Goal: Transaction & Acquisition: Purchase product/service

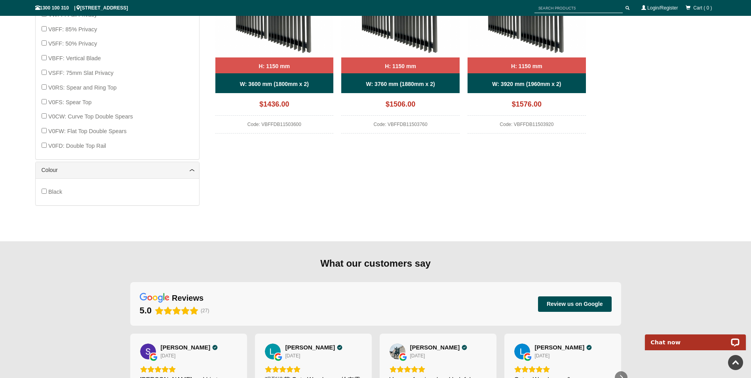
scroll to position [297, 0]
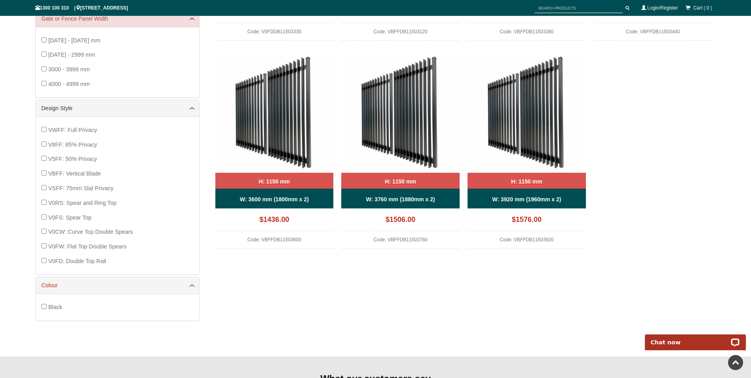
click at [188, 287] on link "Colour" at bounding box center [118, 285] width 152 height 8
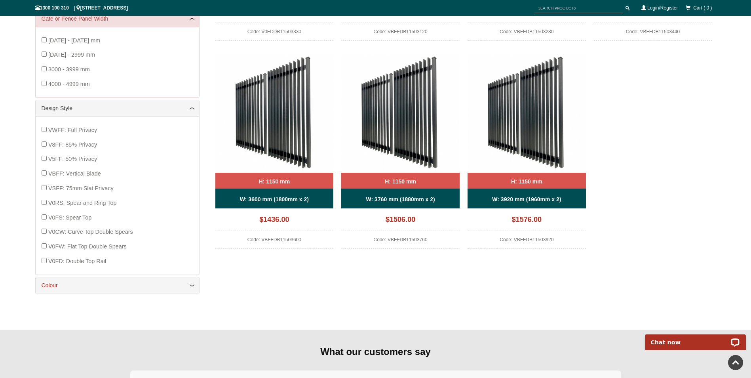
click at [188, 287] on link "Colour" at bounding box center [118, 285] width 152 height 8
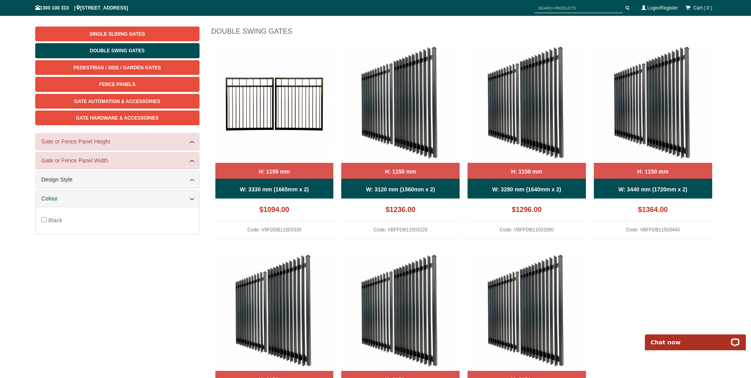
scroll to position [0, 0]
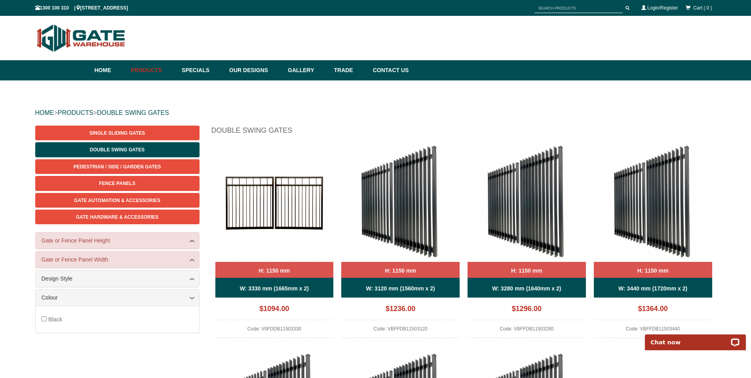
click at [76, 283] on div "Design Style" at bounding box center [117, 278] width 163 height 16
click at [70, 278] on link "Design Style" at bounding box center [118, 278] width 152 height 8
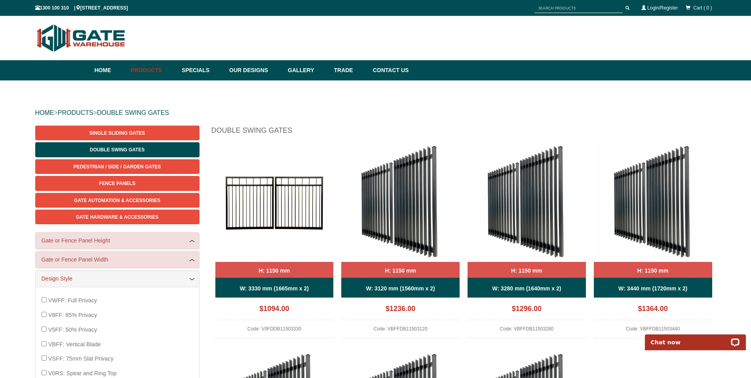
click at [97, 276] on link "Design Style" at bounding box center [118, 278] width 152 height 8
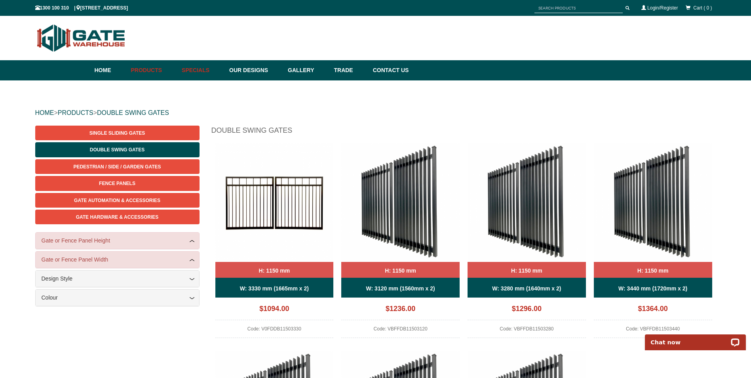
click at [203, 70] on link "Specials" at bounding box center [201, 70] width 47 height 20
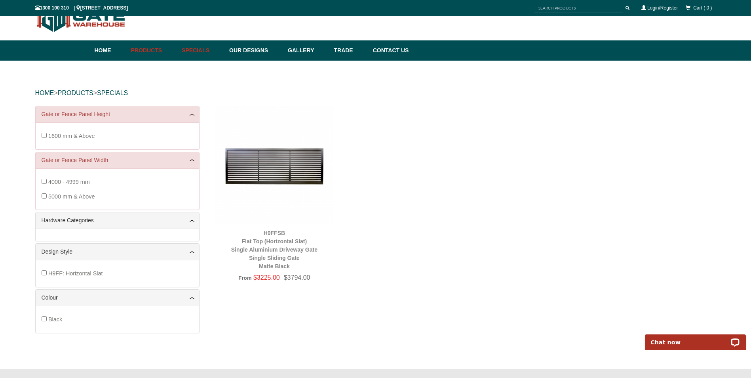
click at [206, 53] on link "Specials" at bounding box center [201, 50] width 47 height 20
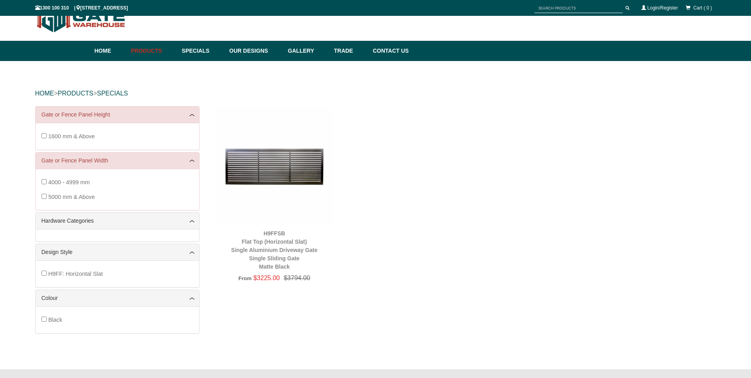
scroll to position [20, 0]
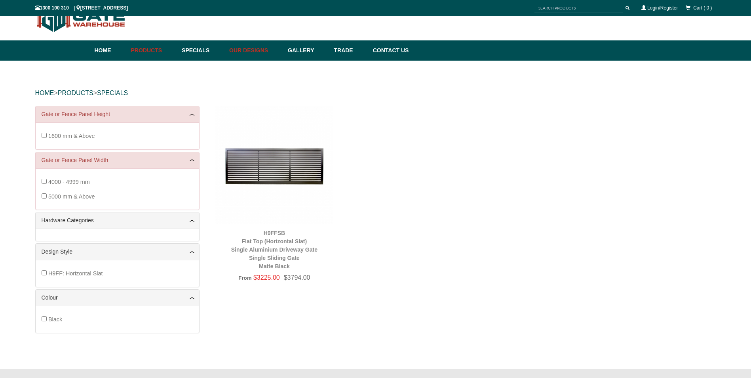
click at [265, 53] on link "Our Designs" at bounding box center [254, 50] width 59 height 20
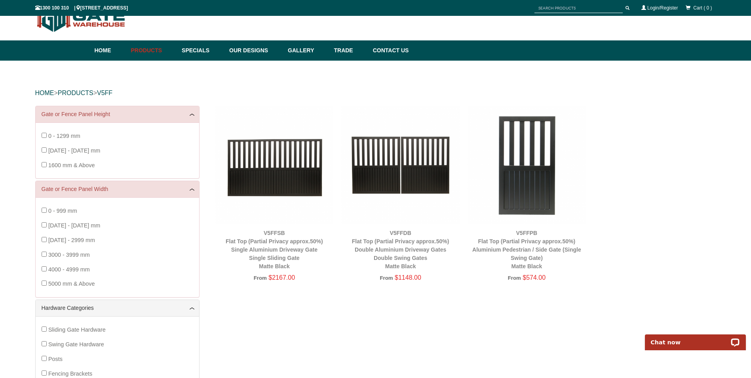
click at [394, 159] on img at bounding box center [400, 165] width 118 height 118
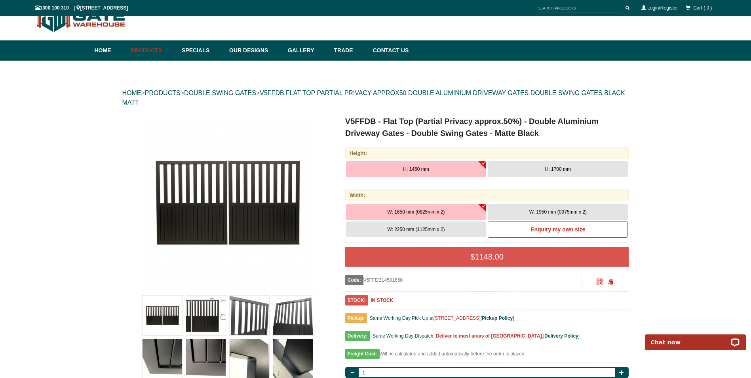
click at [562, 169] on span "H: 1700 mm" at bounding box center [558, 169] width 26 height 6
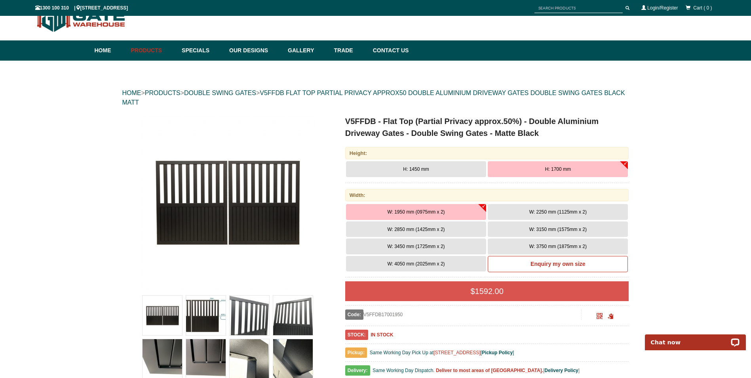
click at [549, 229] on span "W: 3150 mm (1575mm x 2)" at bounding box center [557, 229] width 57 height 6
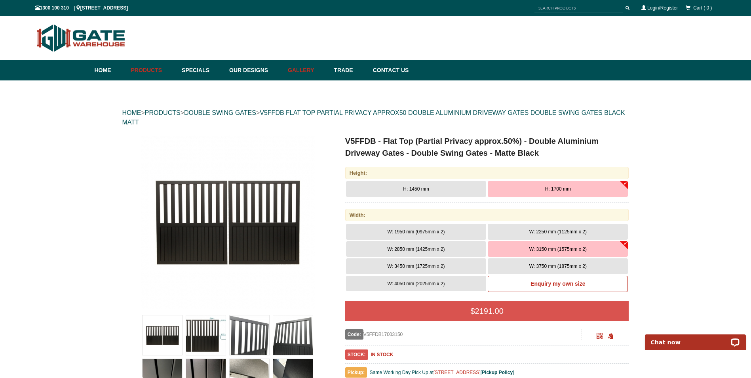
click at [309, 66] on link "Gallery" at bounding box center [307, 70] width 46 height 20
